Goal: Navigation & Orientation: Understand site structure

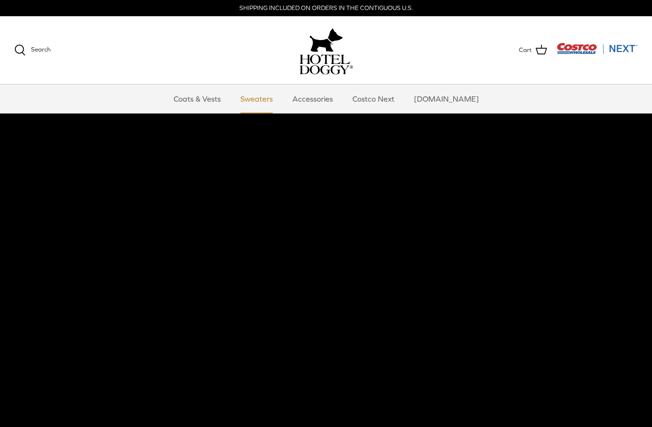
click at [269, 100] on link "Sweaters" at bounding box center [257, 98] width 50 height 29
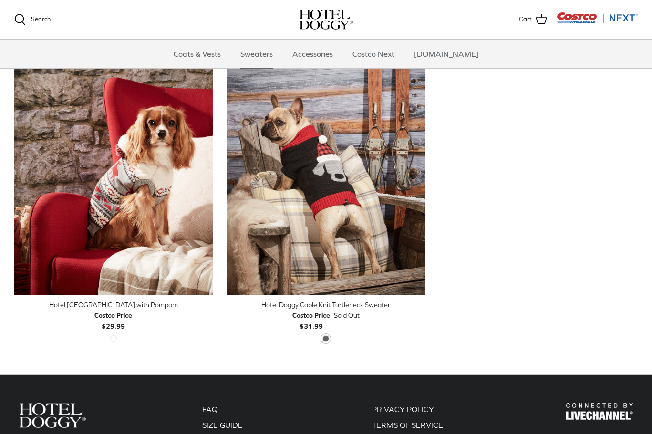
scroll to position [244, 0]
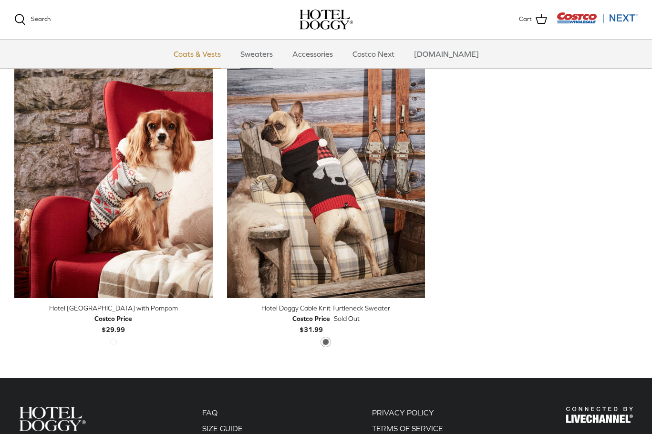
click at [219, 54] on link "Coats & Vests" at bounding box center [197, 54] width 64 height 29
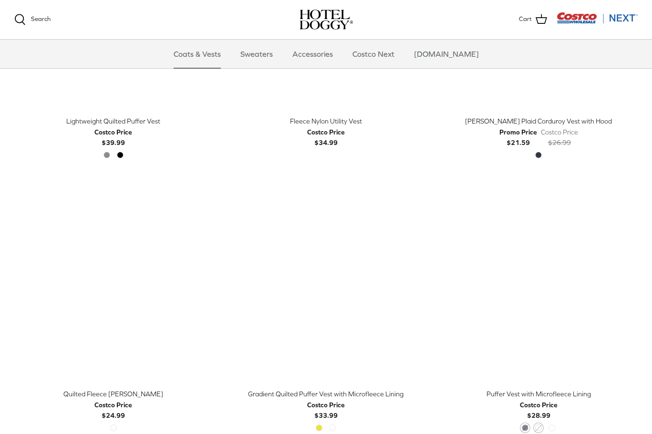
scroll to position [1193, 0]
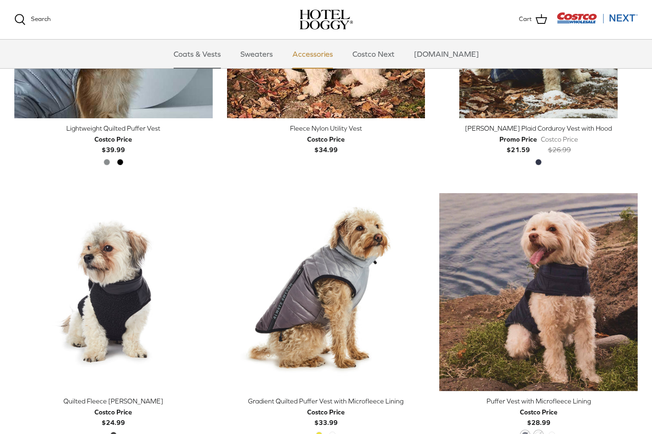
click at [318, 54] on link "Accessories" at bounding box center [313, 54] width 58 height 29
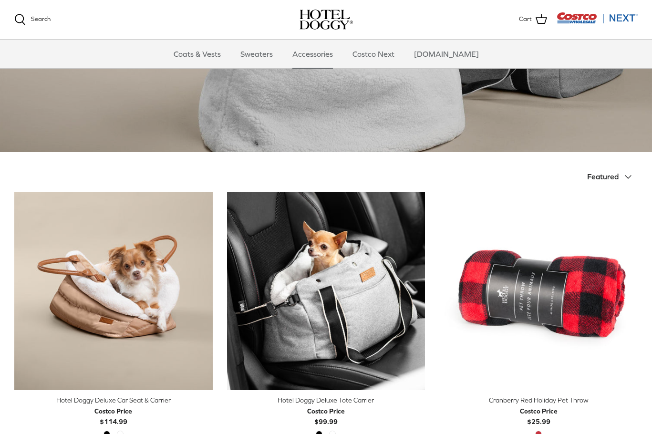
scroll to position [239, 0]
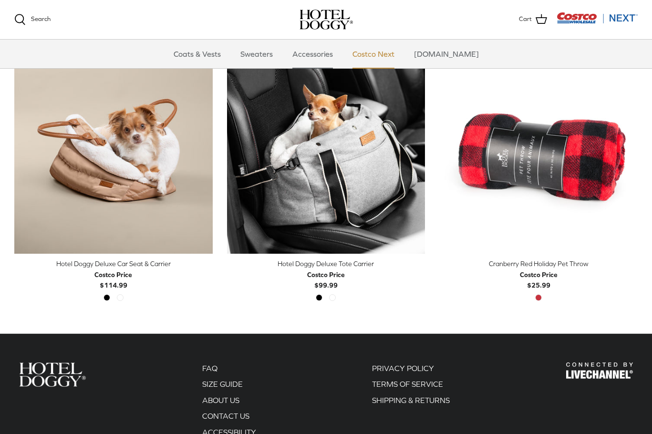
click at [388, 56] on link "Costco Next" at bounding box center [373, 54] width 59 height 29
